Goal: Communication & Community: Answer question/provide support

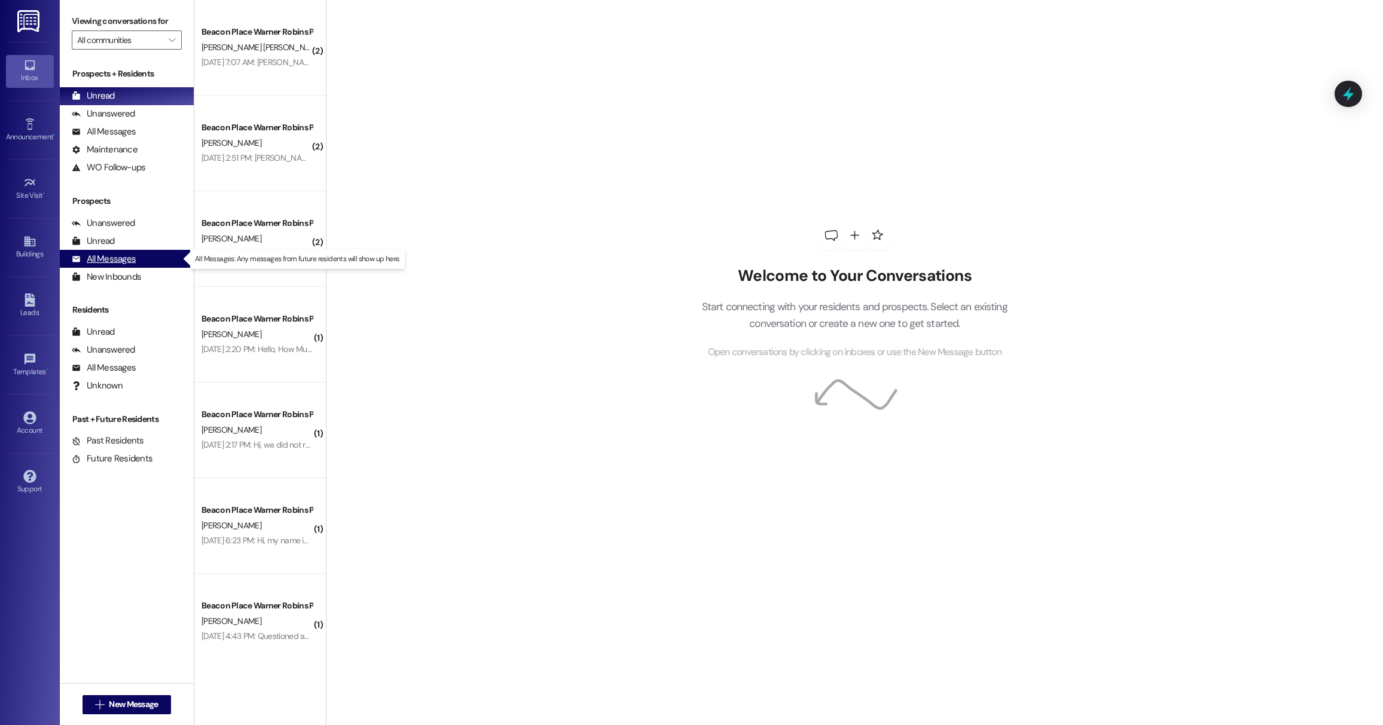
click at [113, 264] on div "All Messages" at bounding box center [104, 259] width 64 height 13
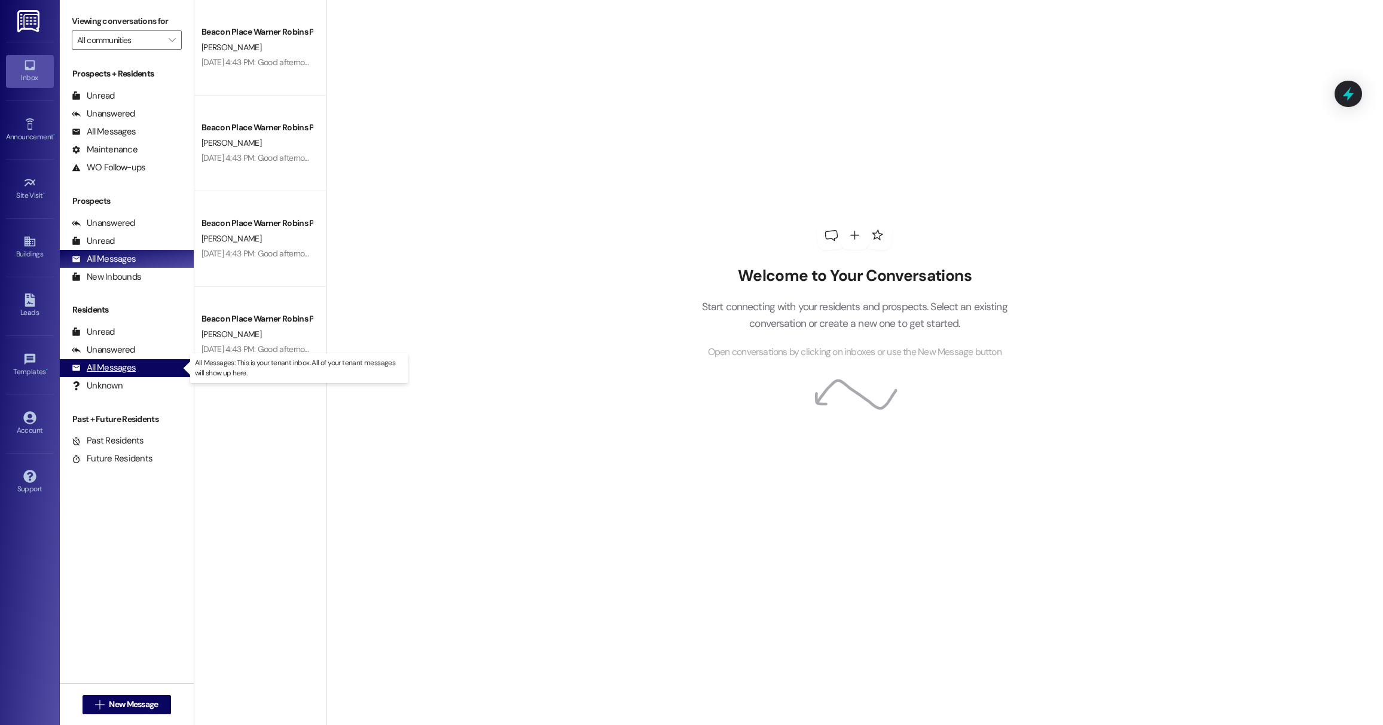
click at [144, 368] on div "All Messages (undefined)" at bounding box center [127, 368] width 134 height 18
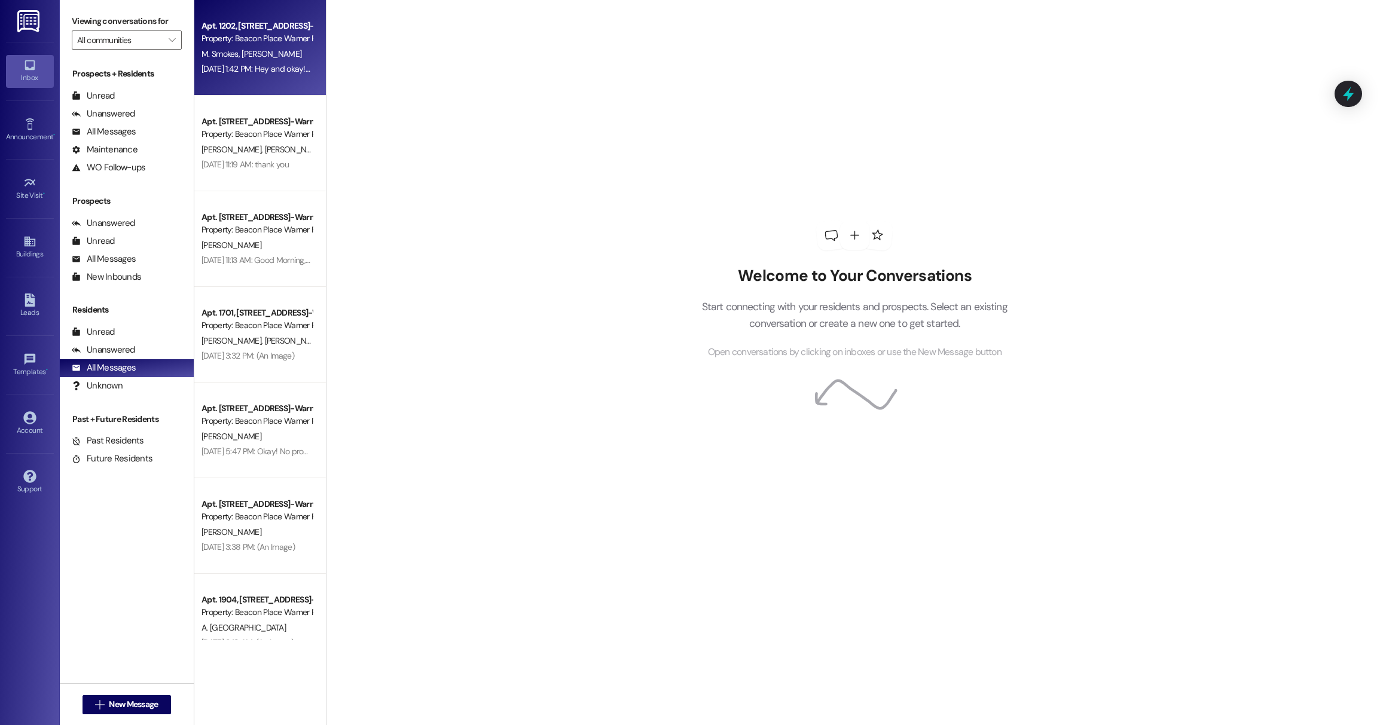
click at [251, 76] on div "[DATE] 1:42 PM: Hey and okay! I'm laying Jax down for a nap but will come by if…" at bounding box center [256, 69] width 113 height 15
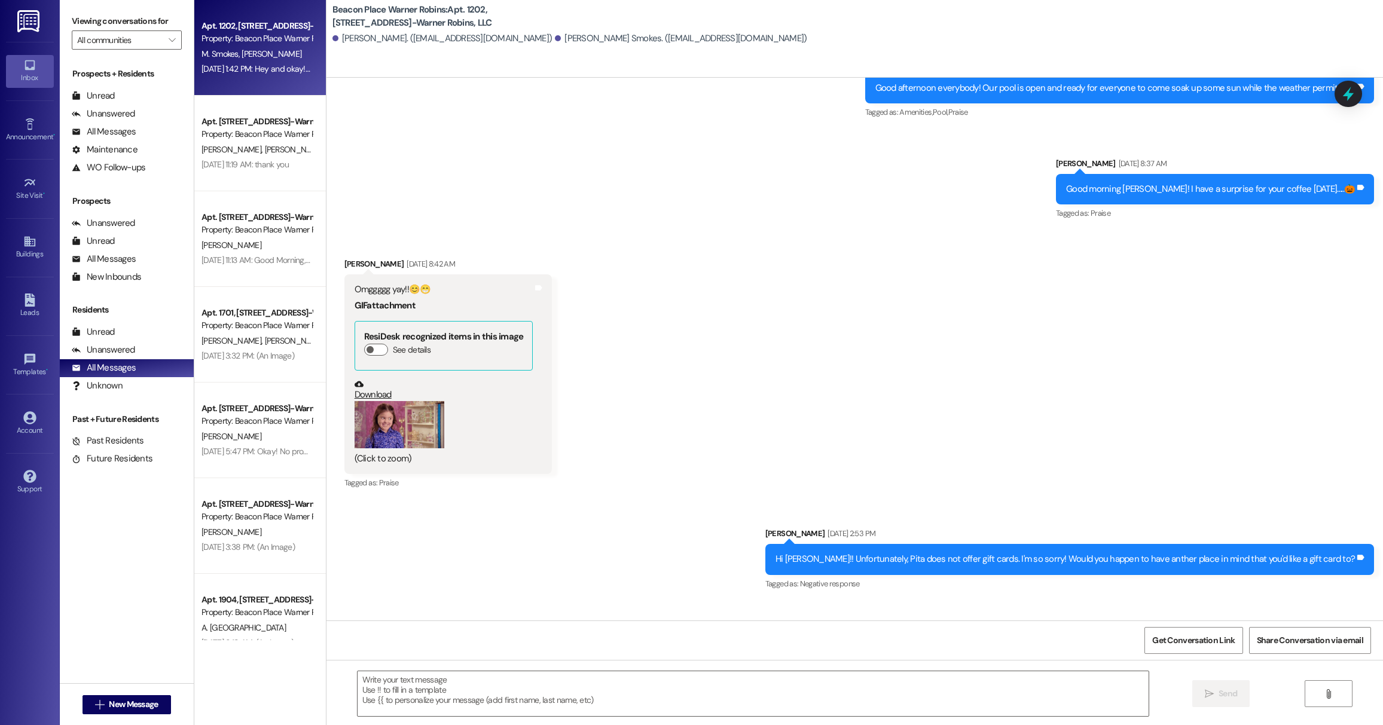
scroll to position [3465, 0]
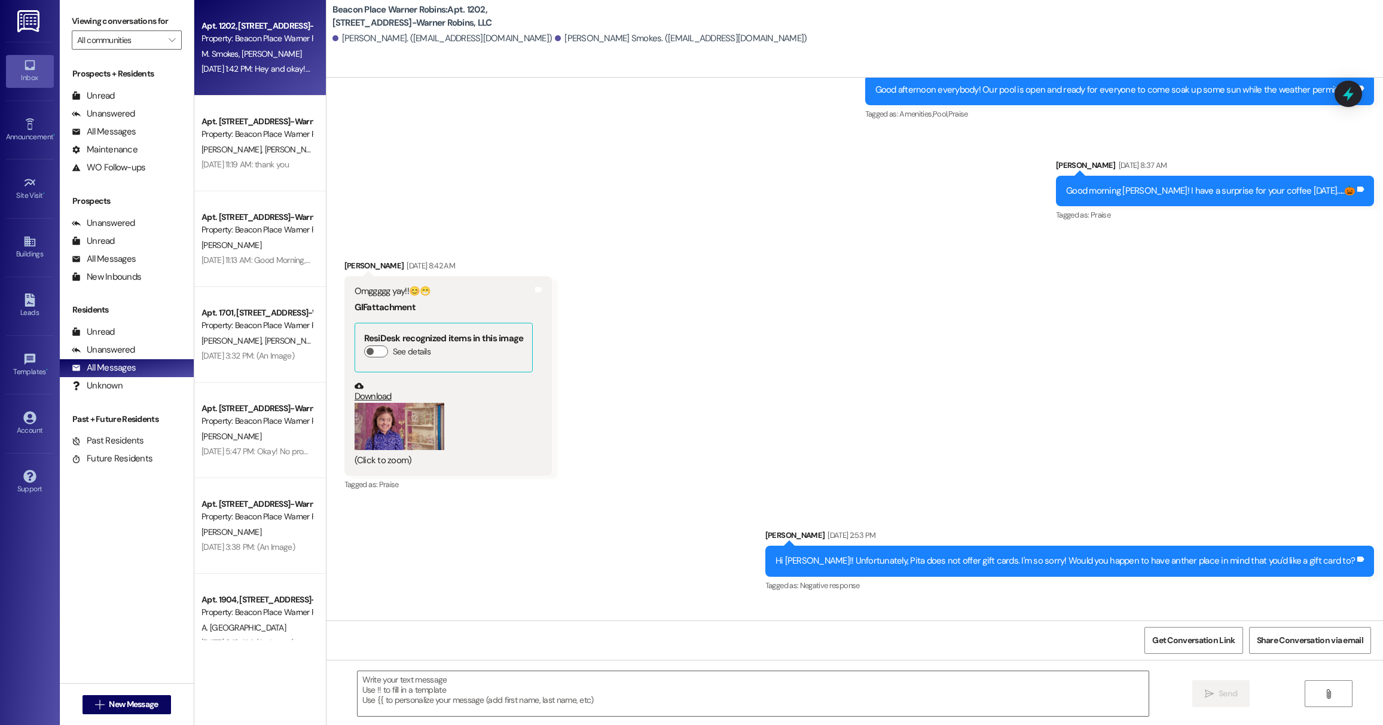
click at [411, 425] on button "Zoom image" at bounding box center [400, 426] width 90 height 47
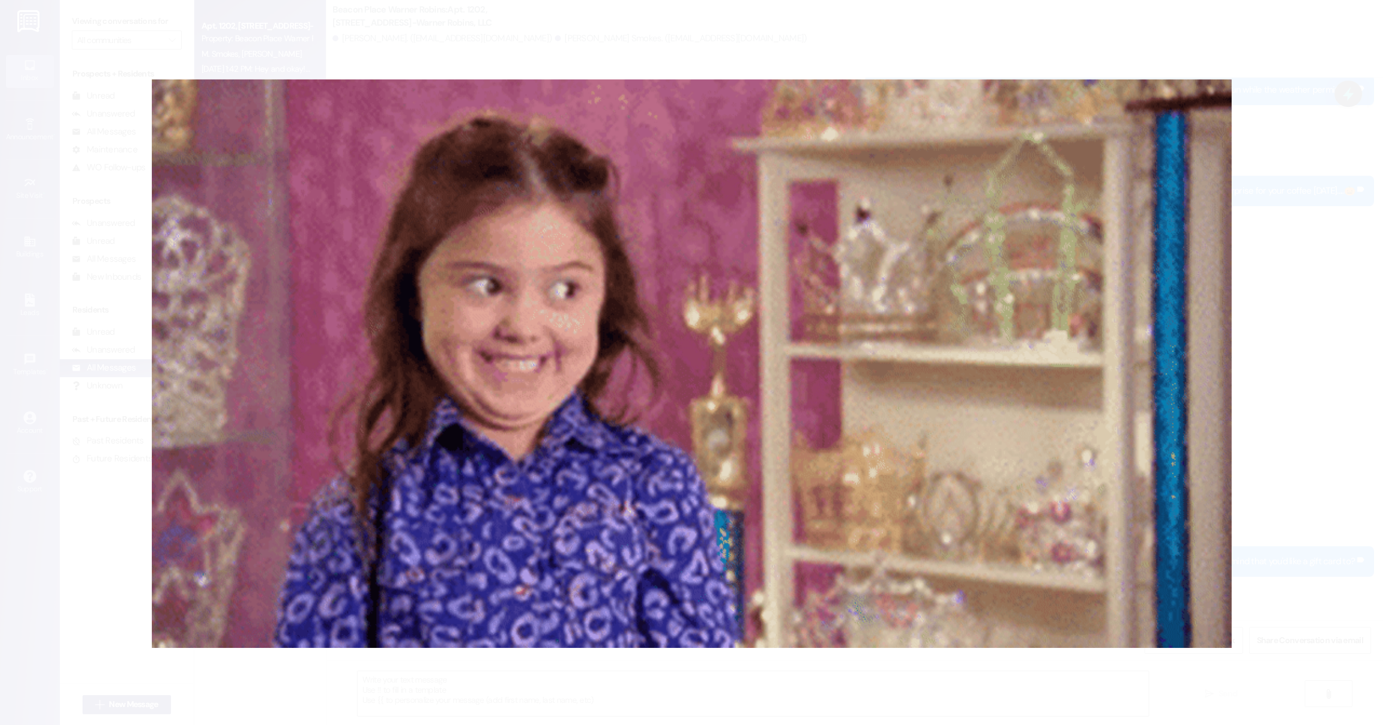
click at [1312, 285] on button "Unzoom image" at bounding box center [691, 362] width 1383 height 725
